Goal: Task Accomplishment & Management: Use online tool/utility

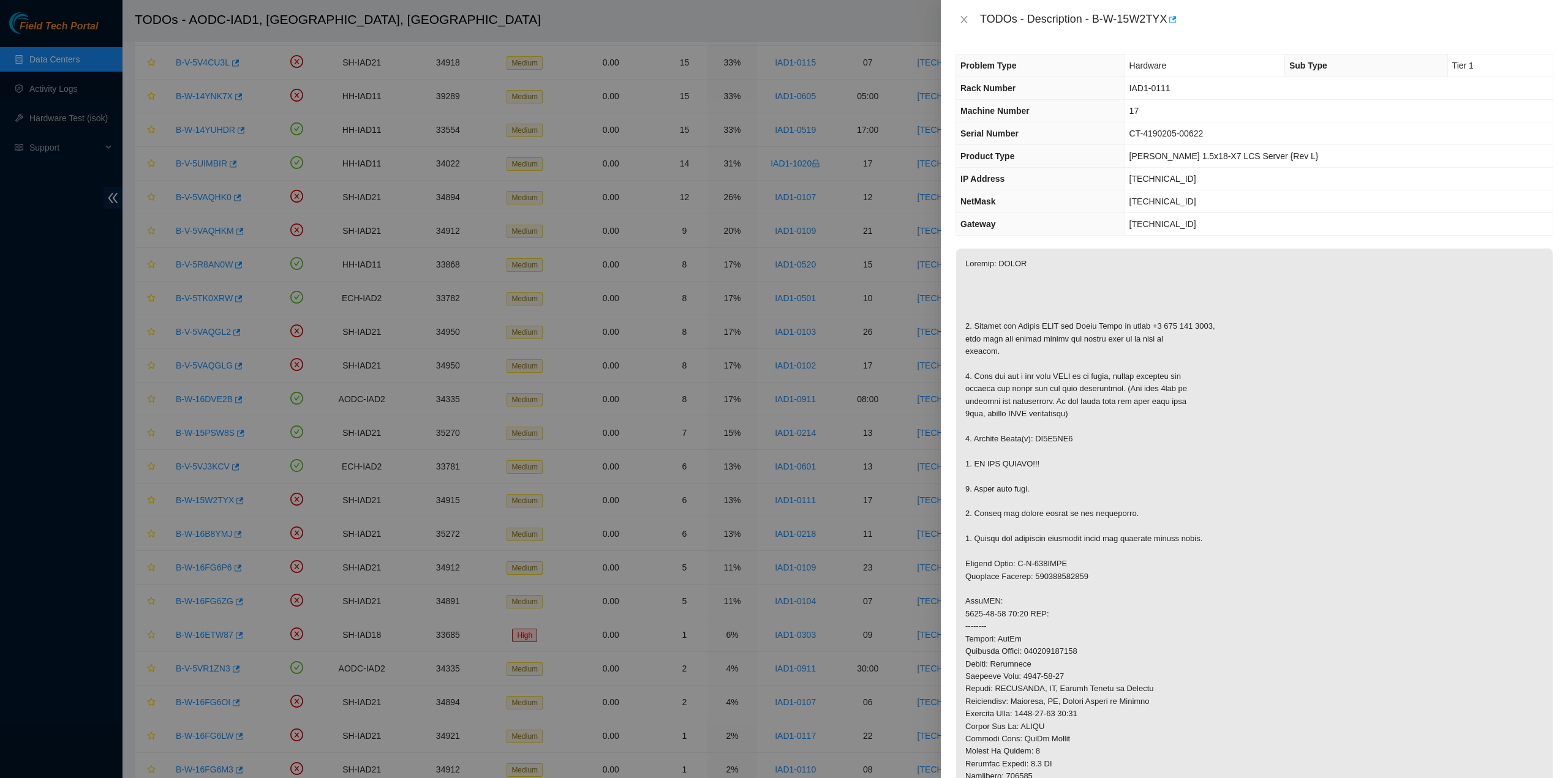
scroll to position [123, 0]
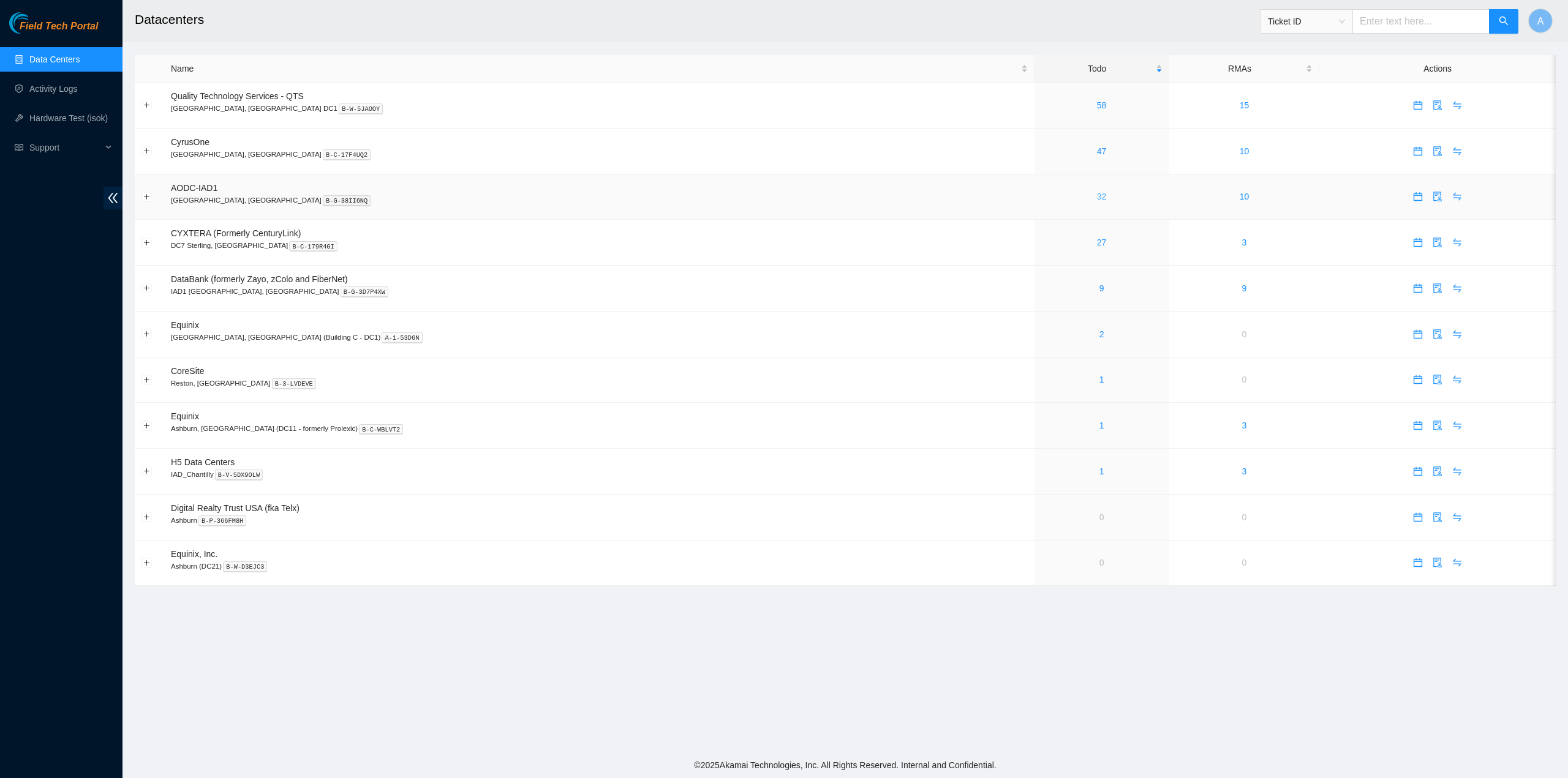
click at [1097, 195] on link "32" at bounding box center [1102, 197] width 10 height 10
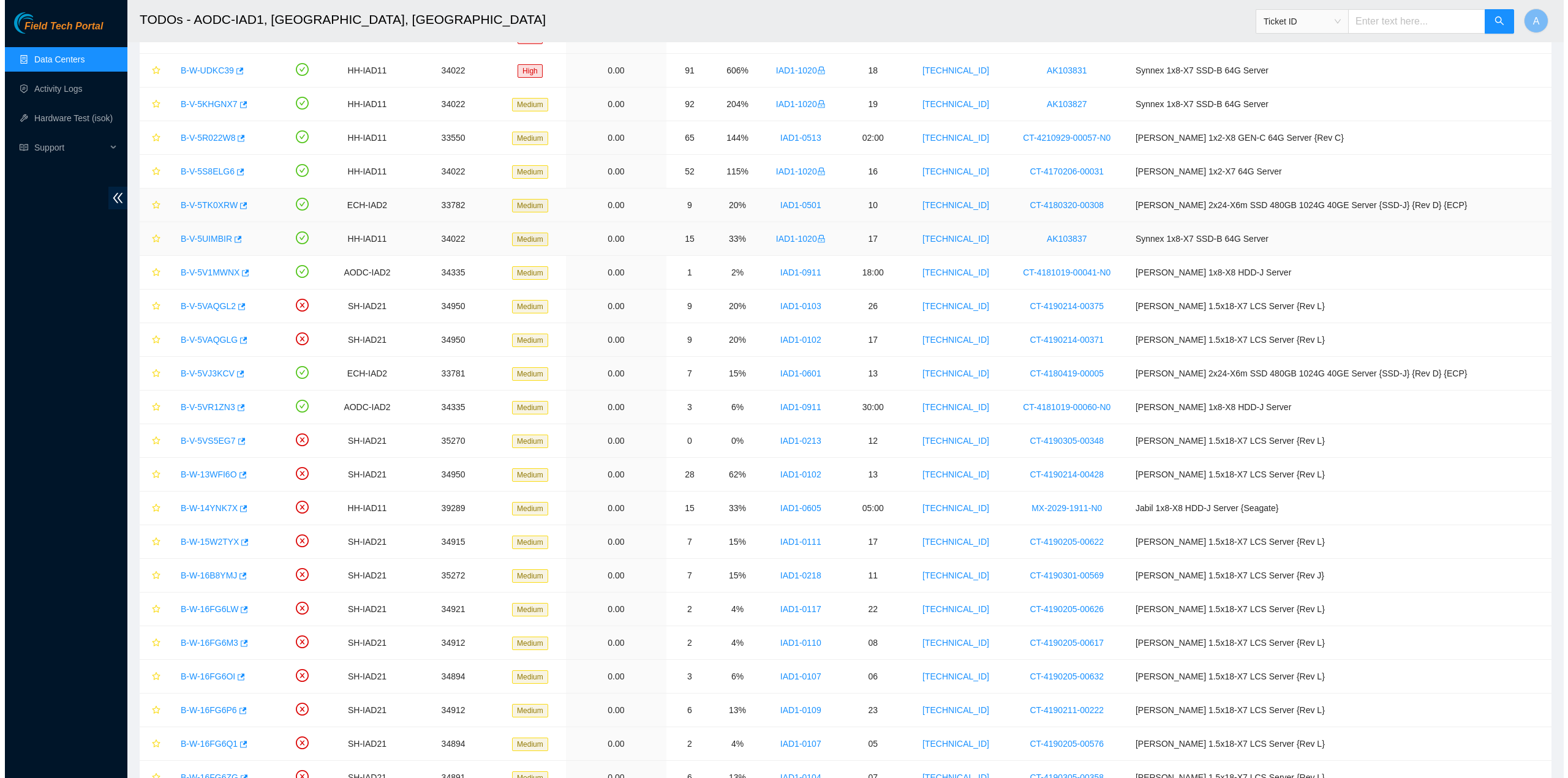
scroll to position [347, 0]
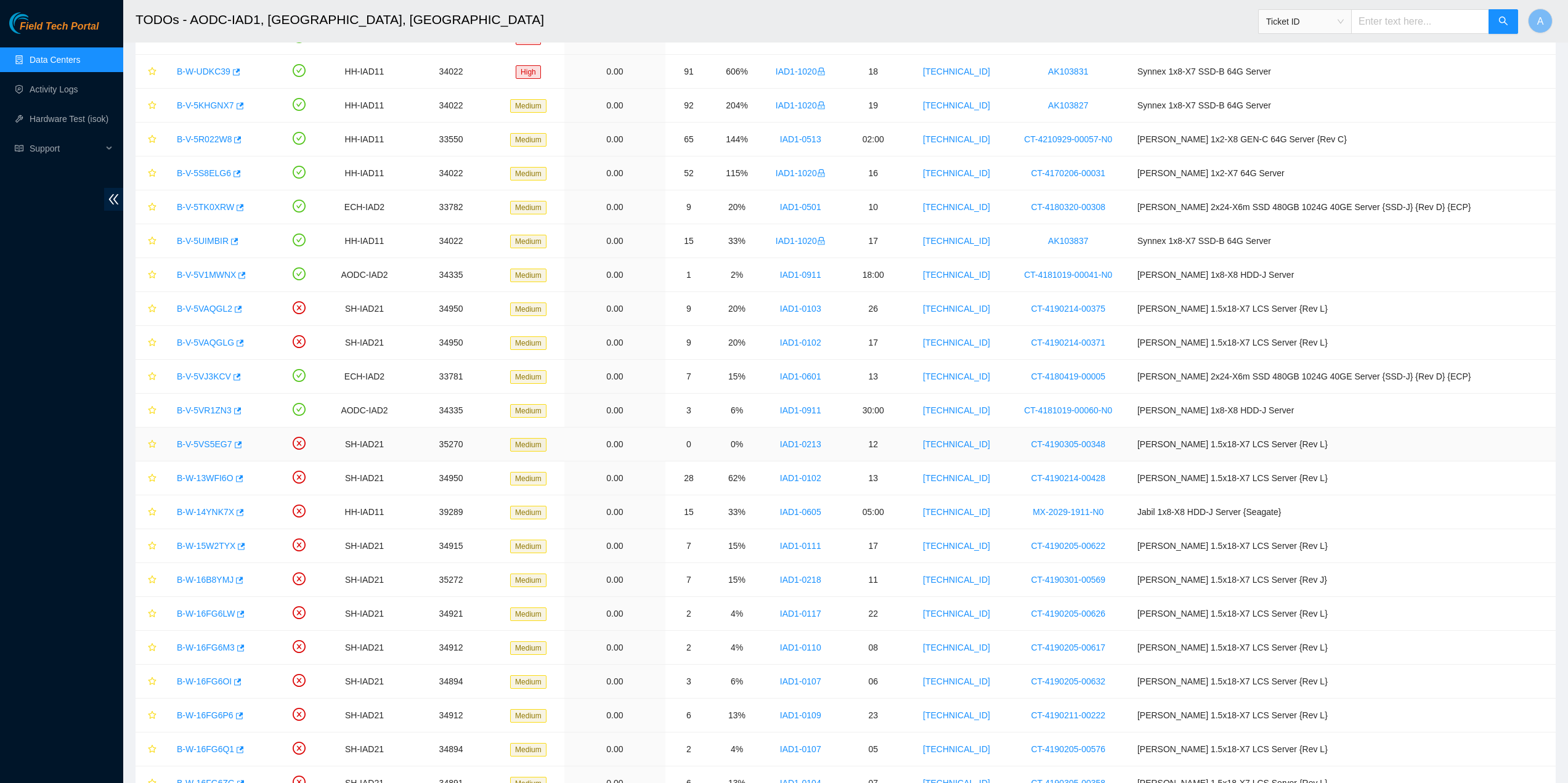
click at [192, 445] on link "B-V-5VS5EG7" at bounding box center [204, 444] width 56 height 10
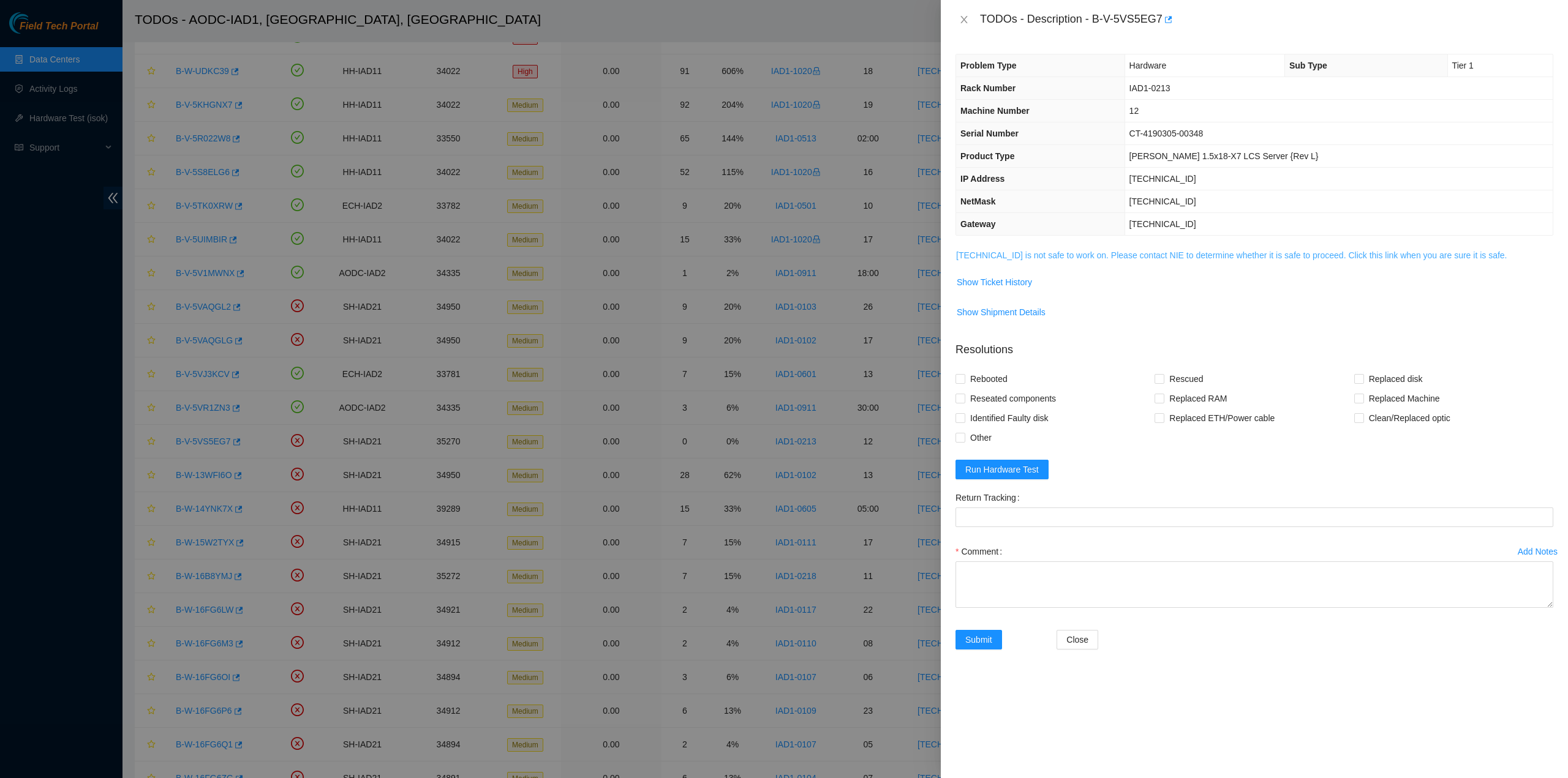
click at [1030, 255] on link "104.98.119.35 is not safe to work on. Please contact NIE to determine whether i…" at bounding box center [1232, 255] width 551 height 10
